Goal: Transaction & Acquisition: Purchase product/service

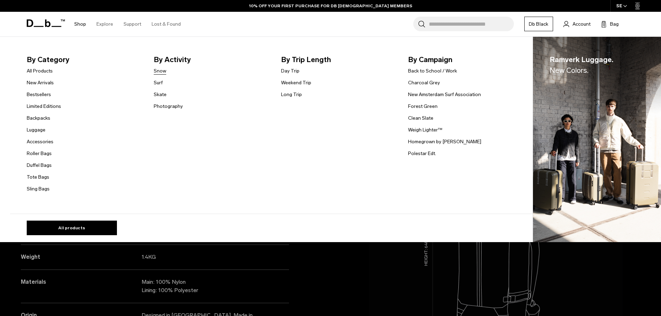
click at [164, 72] on link "Snow" at bounding box center [160, 70] width 12 height 7
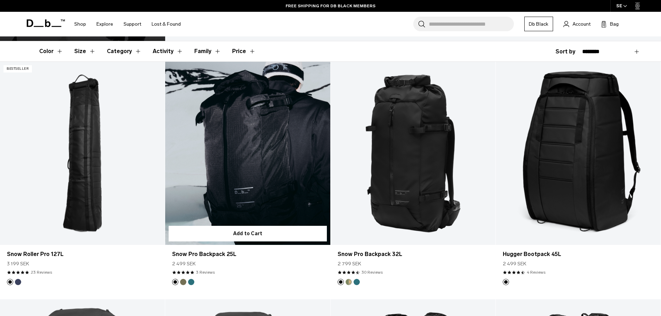
scroll to position [139, 0]
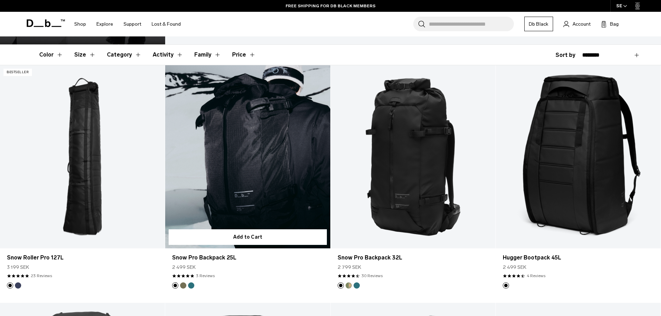
click at [244, 148] on link "Snow Pro Backpack 25L" at bounding box center [247, 156] width 165 height 183
